Goal: Navigation & Orientation: Understand site structure

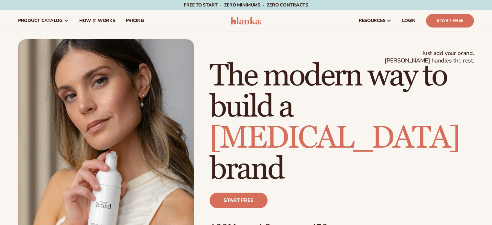
click at [253, 130] on h1 "The modern way to build a skin care brand" at bounding box center [342, 123] width 264 height 124
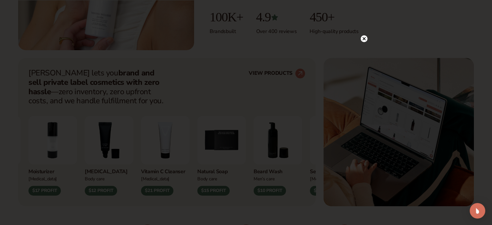
scroll to position [212, 0]
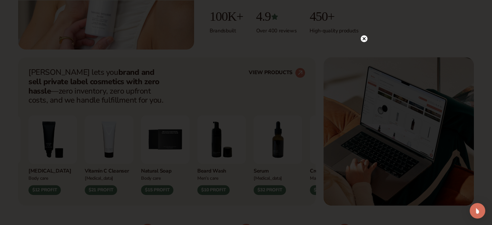
click at [364, 38] on icon at bounding box center [364, 38] width 3 height 3
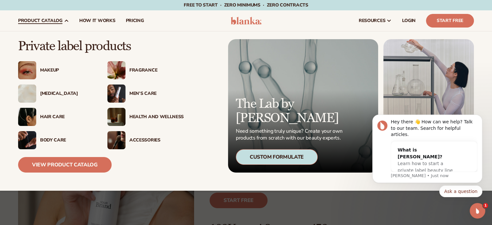
scroll to position [0, 0]
click at [145, 93] on div "Men’s Care" at bounding box center [156, 94] width 54 height 6
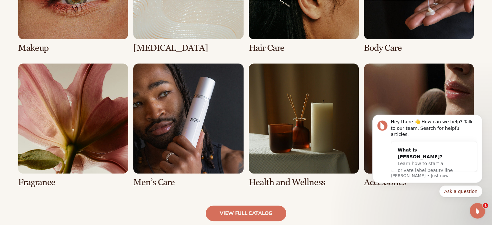
scroll to position [559, 0]
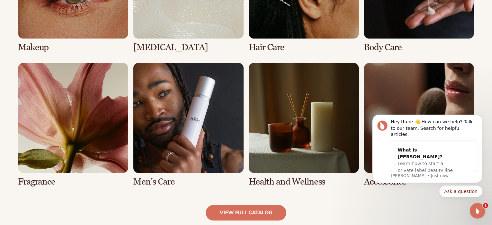
click at [166, 183] on link "6 / 8" at bounding box center [188, 125] width 110 height 124
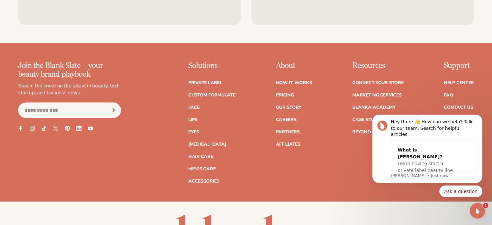
scroll to position [1252, 0]
click at [290, 85] on link "How It Works" at bounding box center [294, 82] width 36 height 5
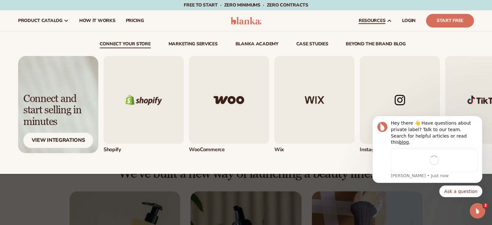
click at [153, 94] on img "1 / 5" at bounding box center [144, 100] width 80 height 88
